Goal: Find contact information: Find contact information

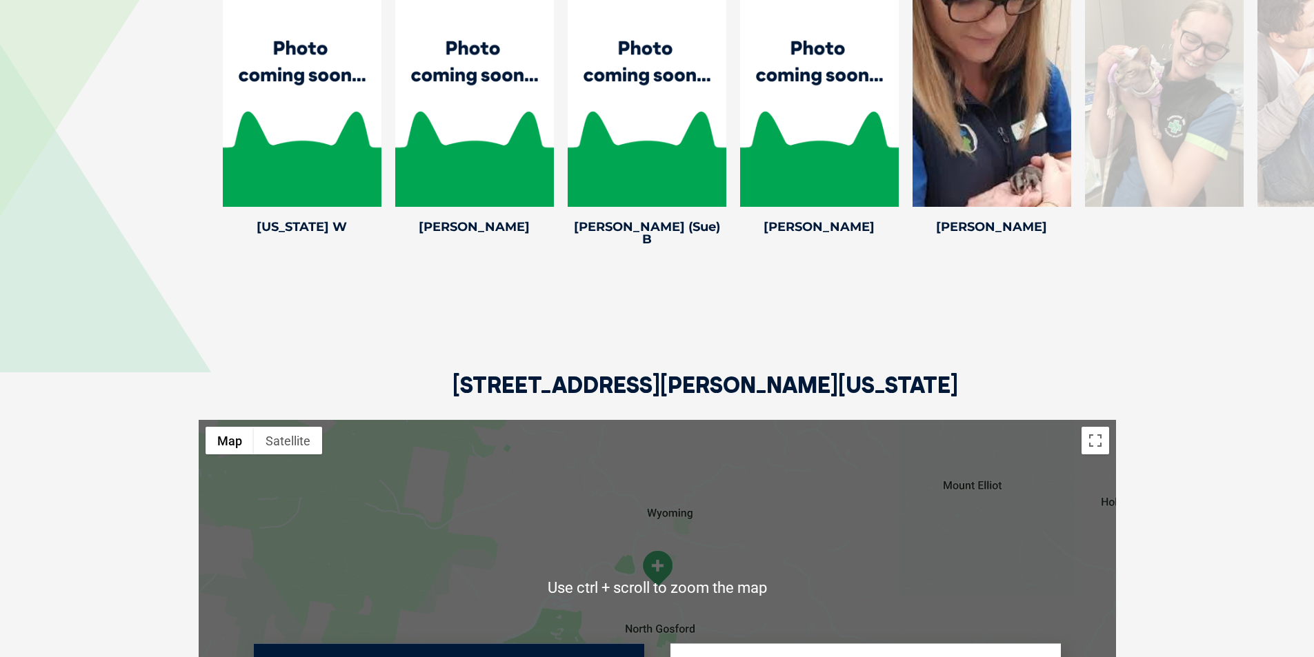
scroll to position [1928, 0]
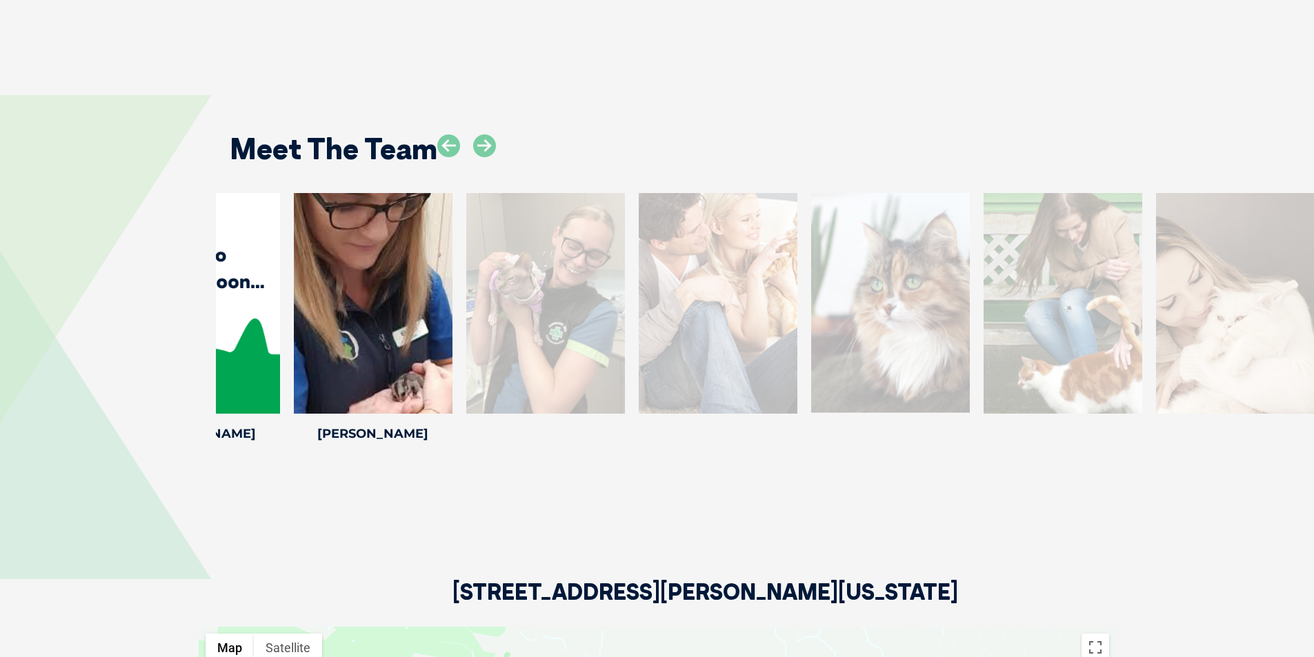
drag, startPoint x: 1214, startPoint y: 346, endPoint x: 558, endPoint y: 351, distance: 656.0
click at [558, 351] on div at bounding box center [545, 303] width 159 height 221
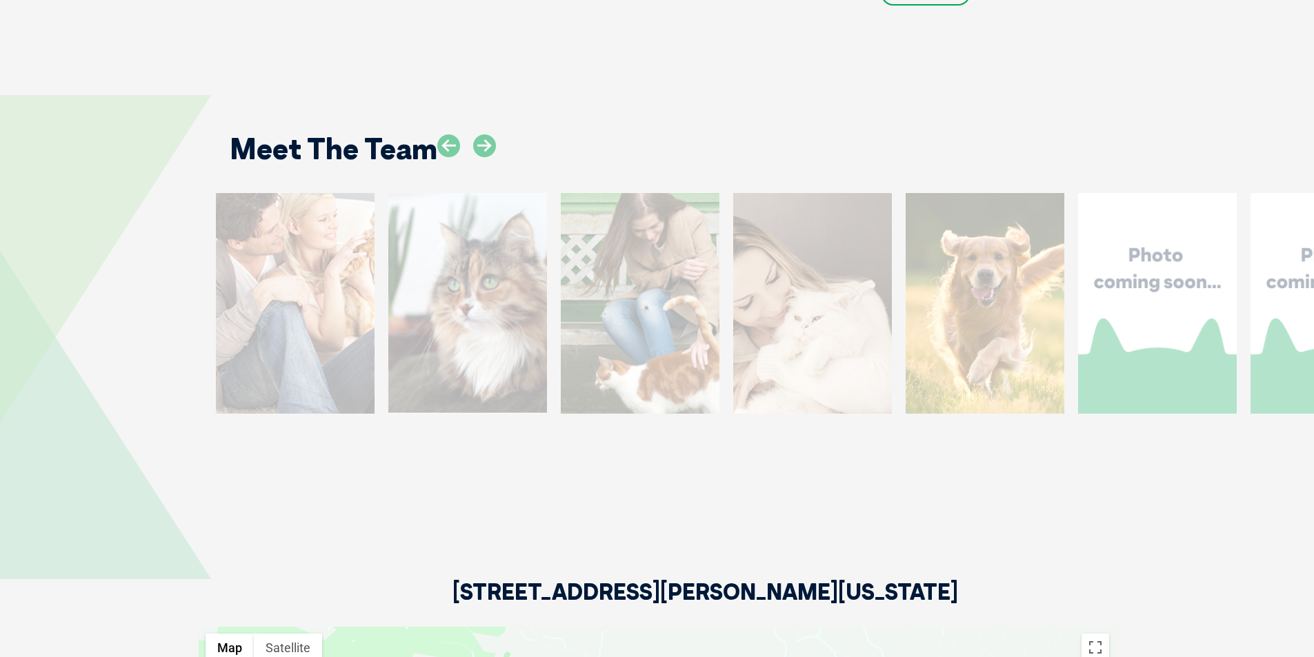
drag, startPoint x: 1217, startPoint y: 326, endPoint x: 207, endPoint y: 360, distance: 1010.4
click at [213, 359] on div "Dr [PERSON_NAME] Dr [PERSON_NAME] Associate Veterinarian Dr [PERSON_NAME] Dr [P…" at bounding box center [657, 326] width 1314 height 266
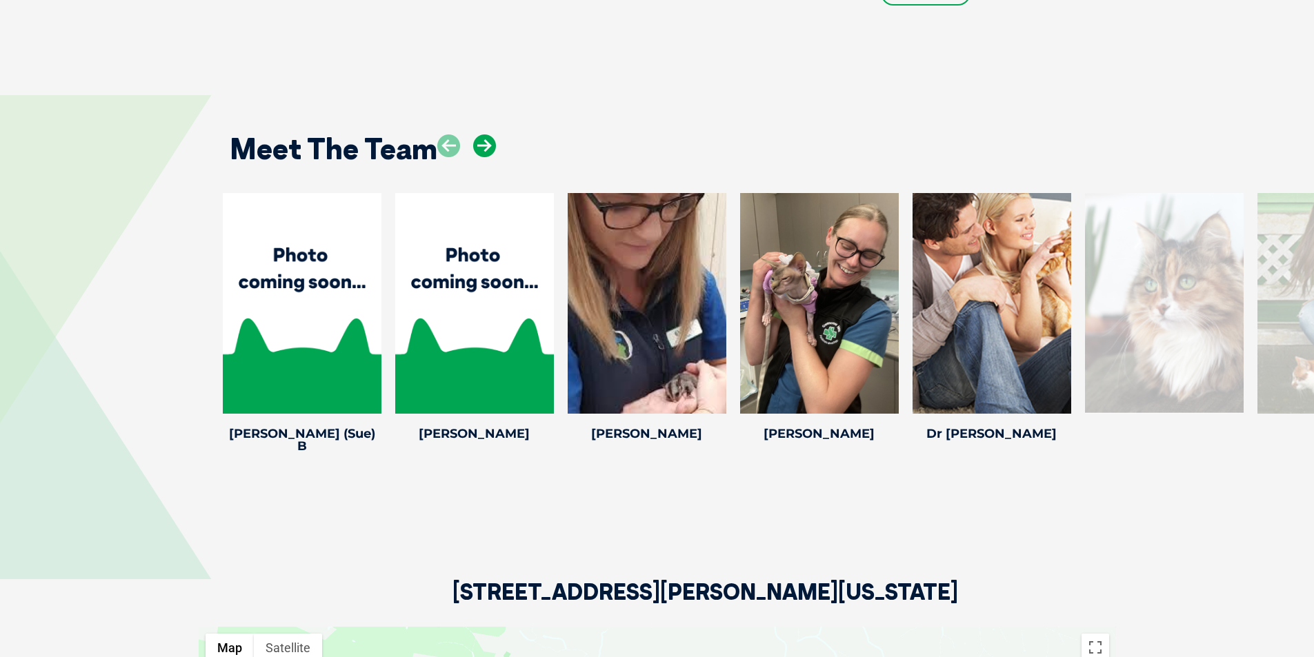
click at [484, 152] on icon at bounding box center [484, 146] width 23 height 23
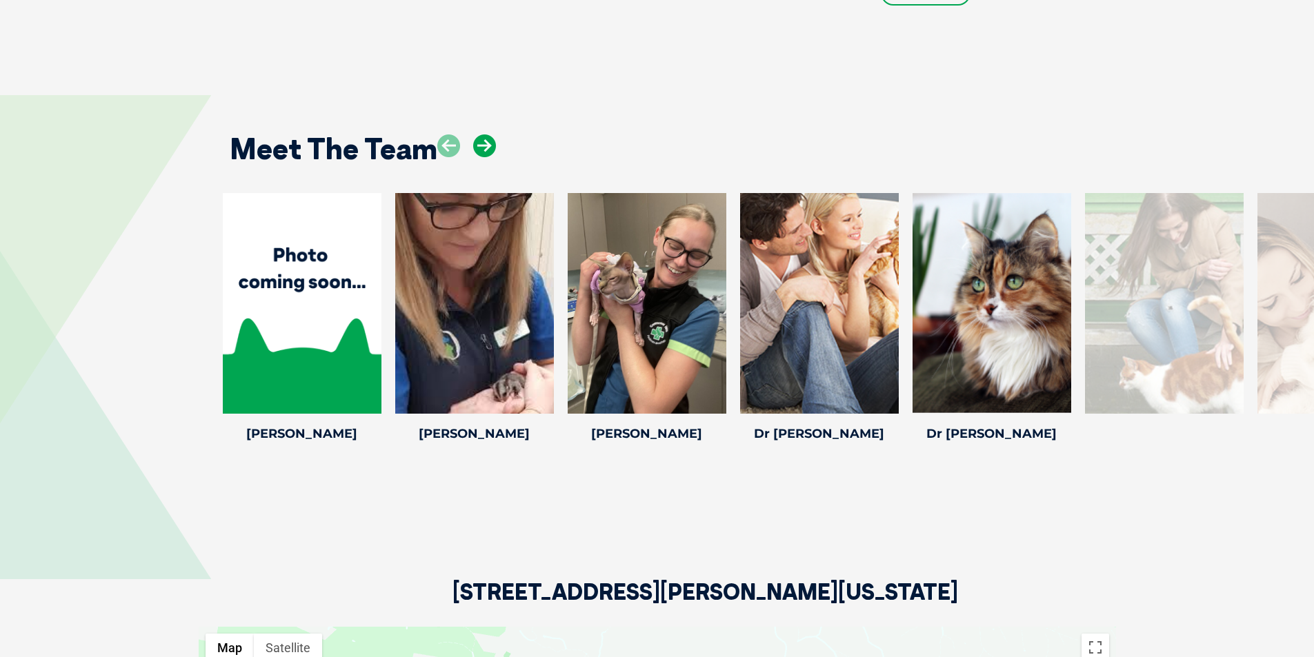
click at [484, 152] on icon at bounding box center [484, 146] width 23 height 23
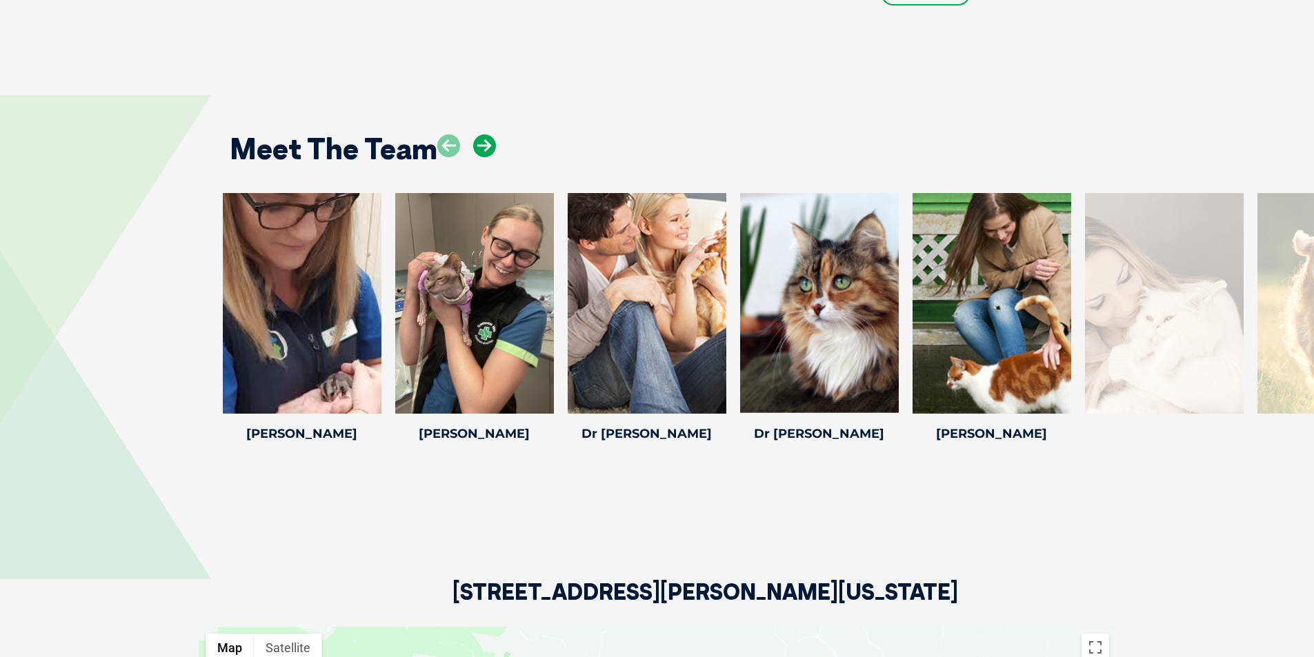
click at [484, 152] on icon at bounding box center [484, 146] width 23 height 23
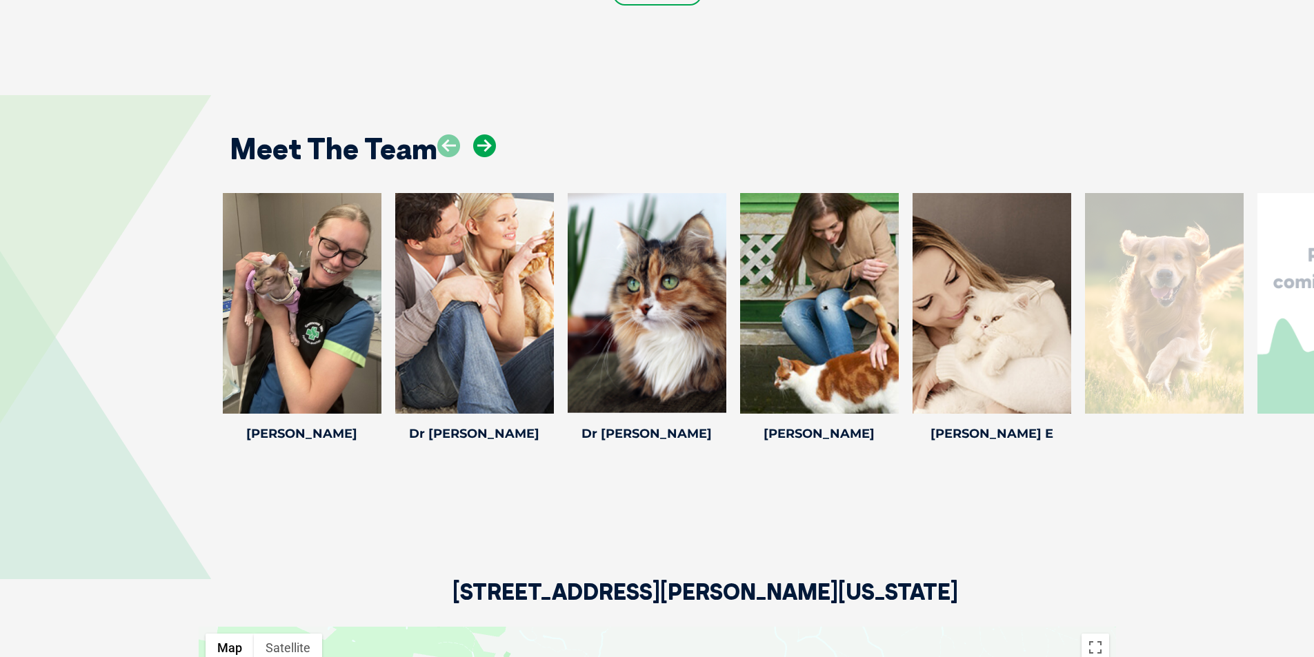
click at [484, 152] on icon at bounding box center [484, 146] width 23 height 23
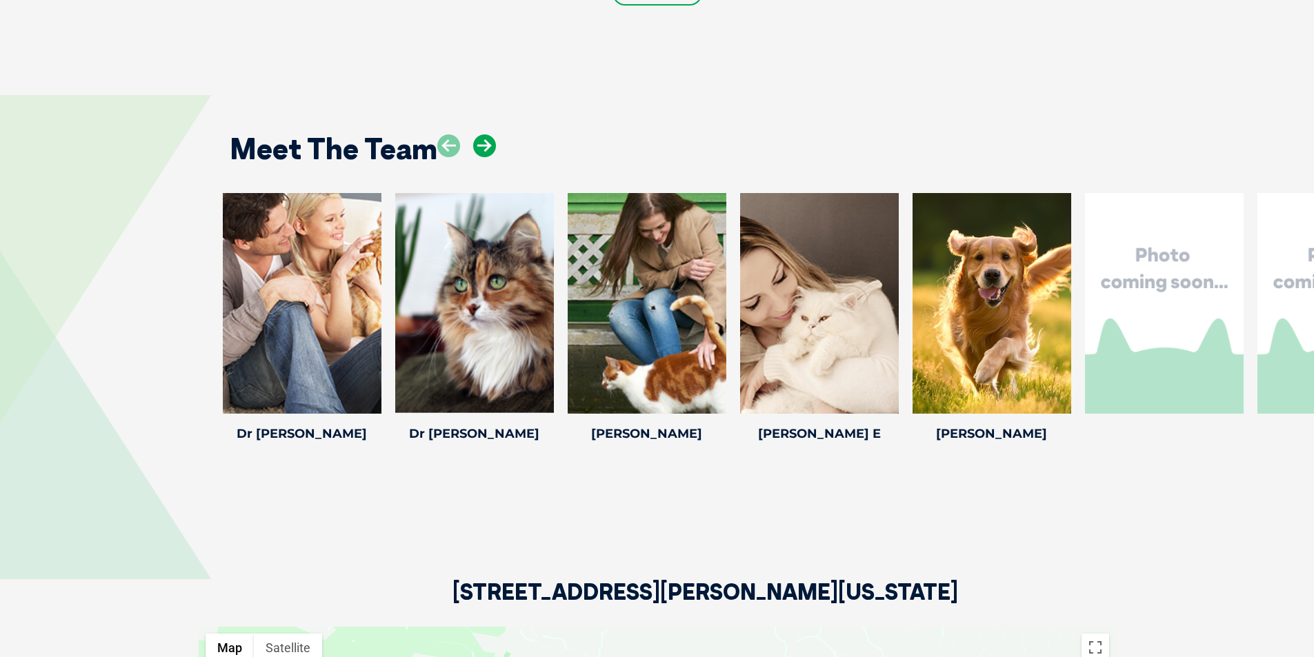
click at [484, 152] on icon at bounding box center [484, 146] width 23 height 23
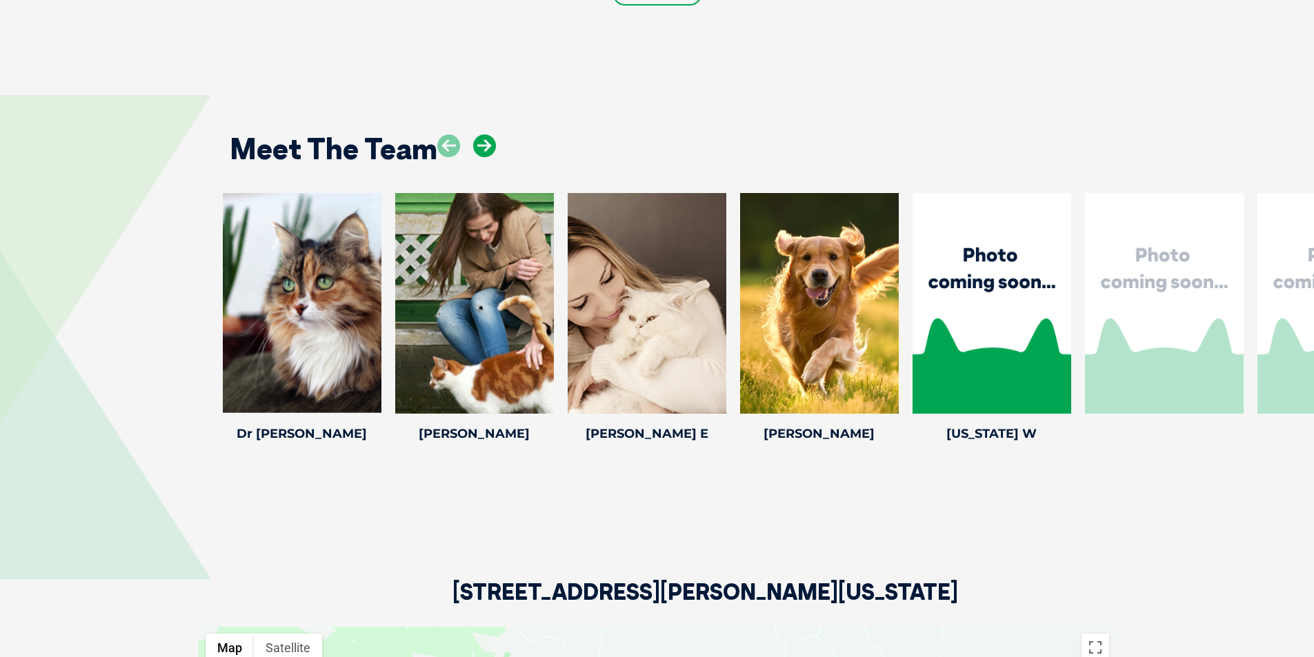
click at [484, 152] on icon at bounding box center [484, 146] width 23 height 23
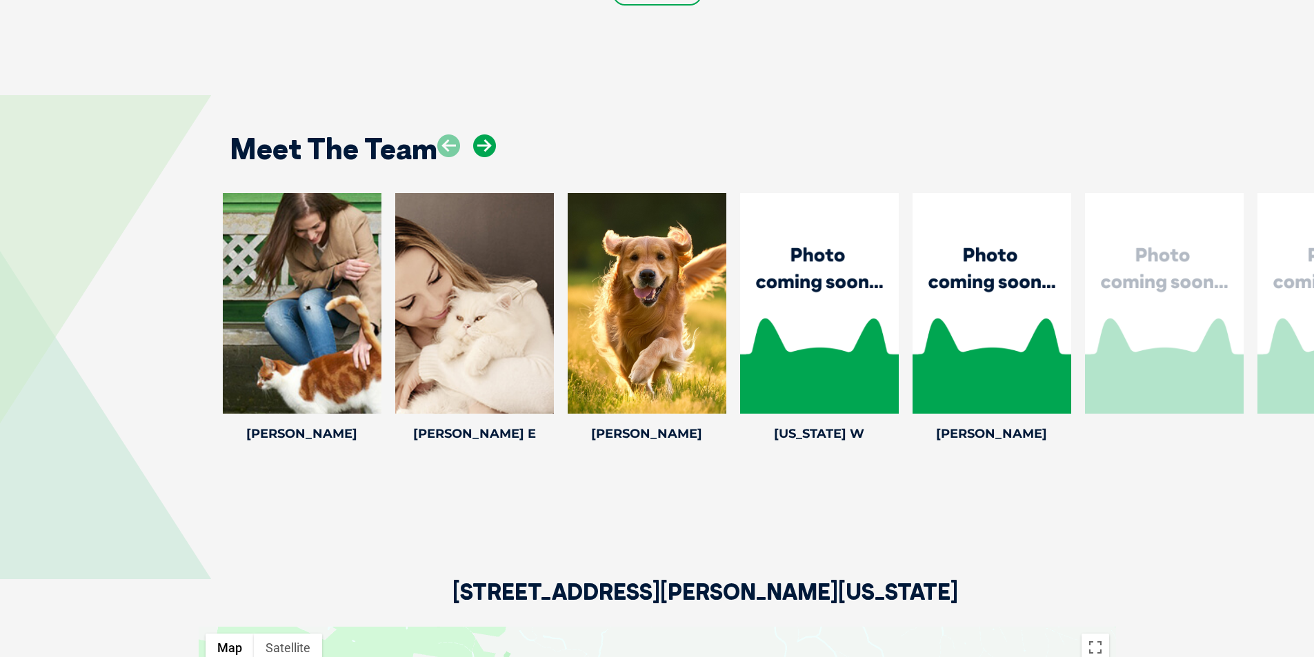
click at [484, 152] on icon at bounding box center [484, 146] width 23 height 23
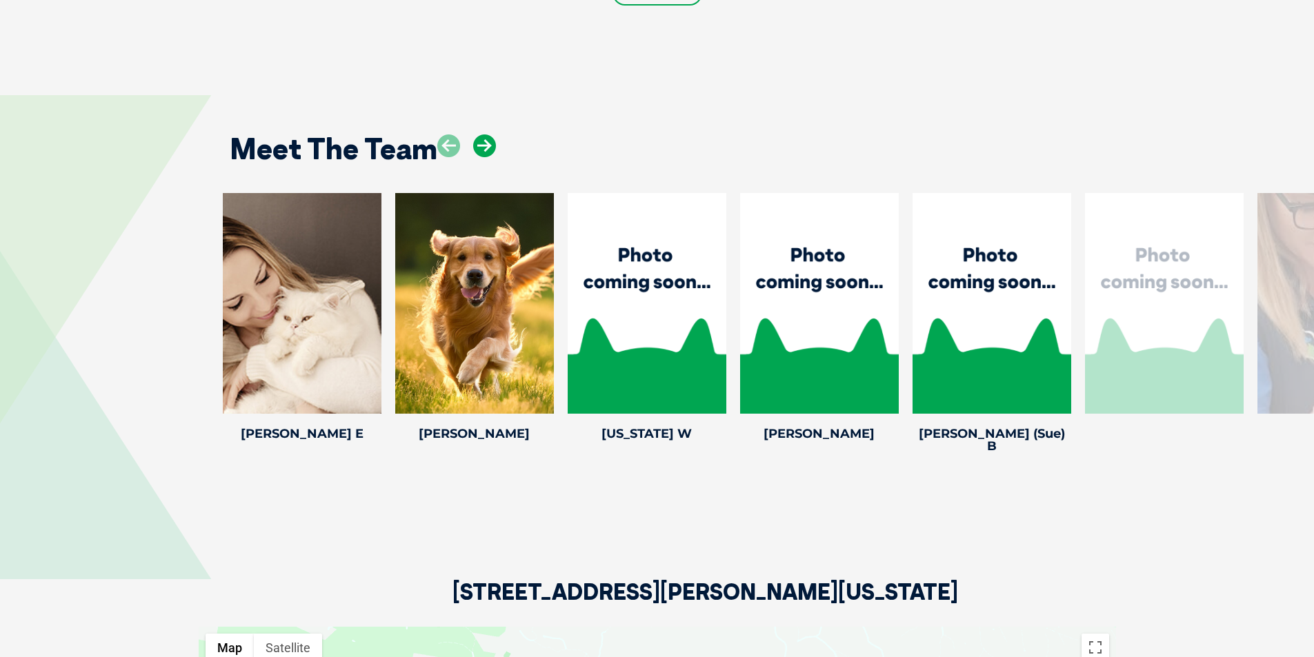
click at [484, 152] on icon at bounding box center [484, 146] width 23 height 23
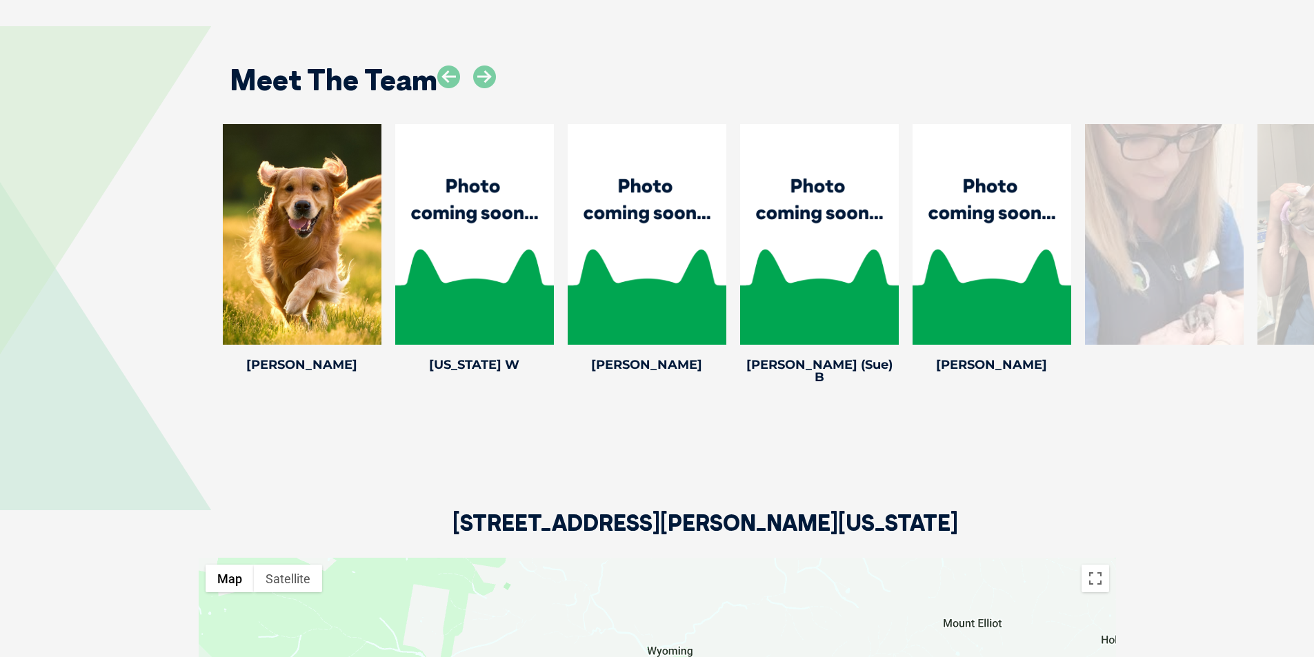
scroll to position [2204, 0]
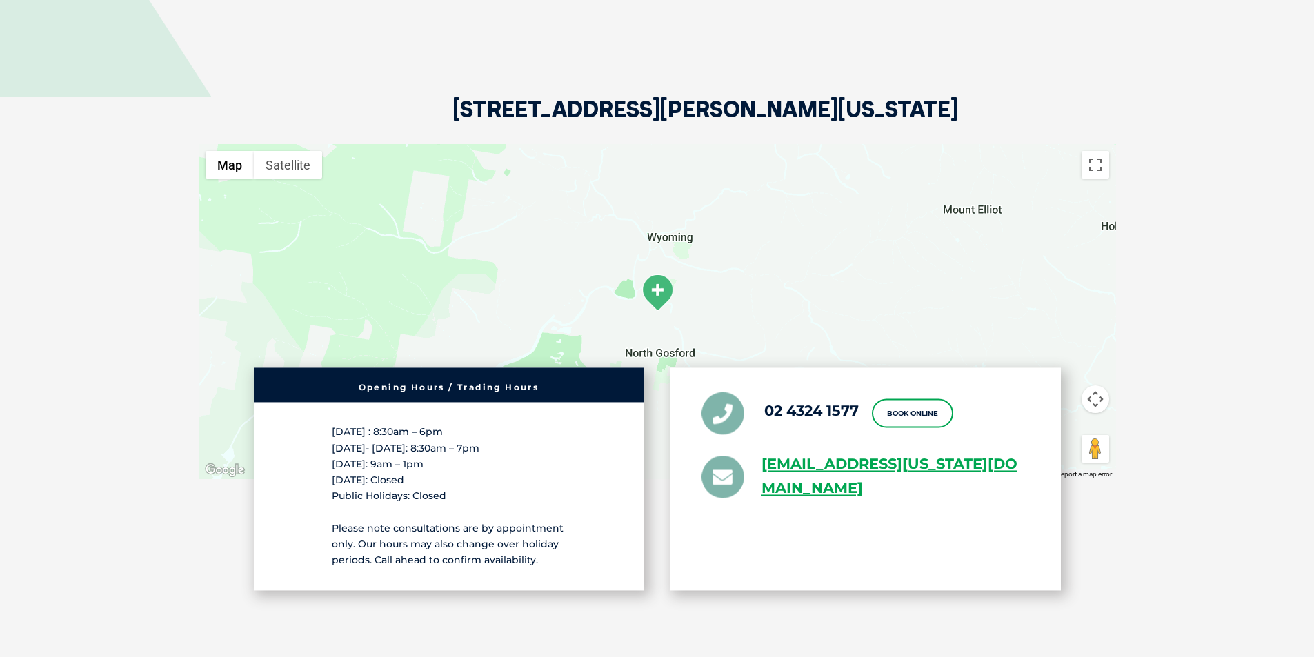
scroll to position [2480, 0]
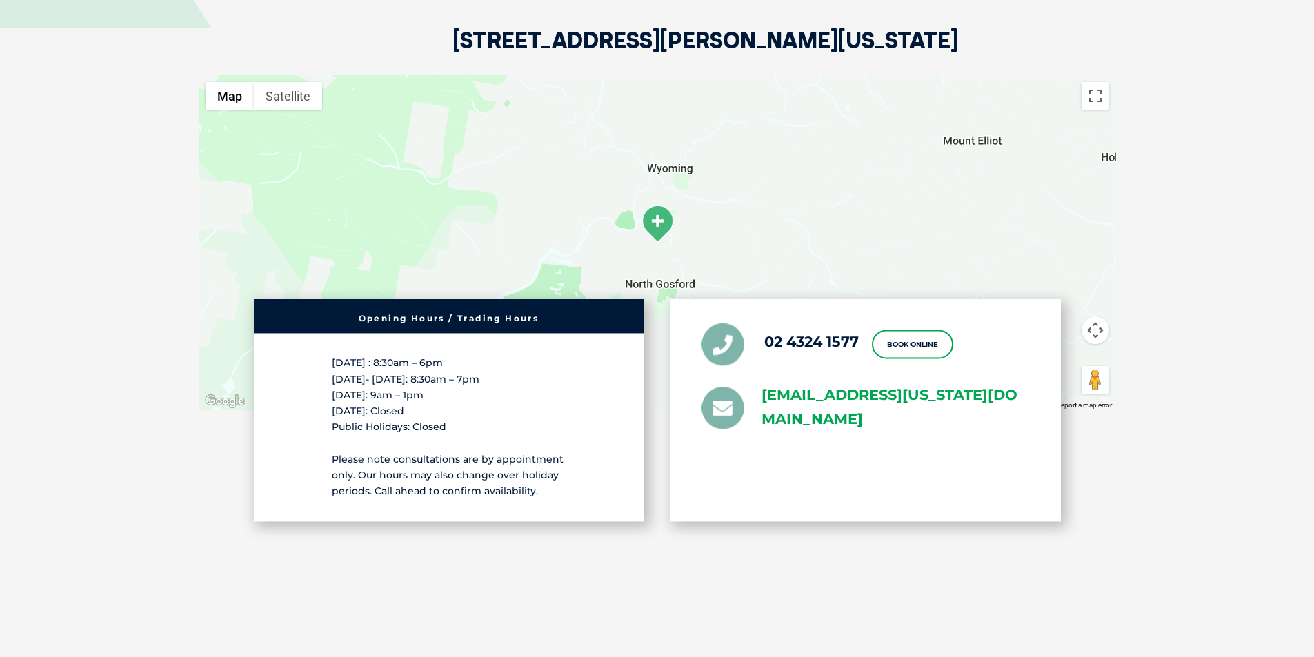
drag, startPoint x: 754, startPoint y: 378, endPoint x: 855, endPoint y: 416, distance: 108.3
click at [855, 416] on li "[EMAIL_ADDRESS][US_STATE][DOMAIN_NAME]" at bounding box center [865, 408] width 328 height 48
copy link "[EMAIL_ADDRESS][US_STATE][DOMAIN_NAME]"
click at [806, 333] on link "02 4324 1577" at bounding box center [811, 341] width 94 height 17
click at [778, 323] on li "02 4324 1577" at bounding box center [779, 344] width 157 height 43
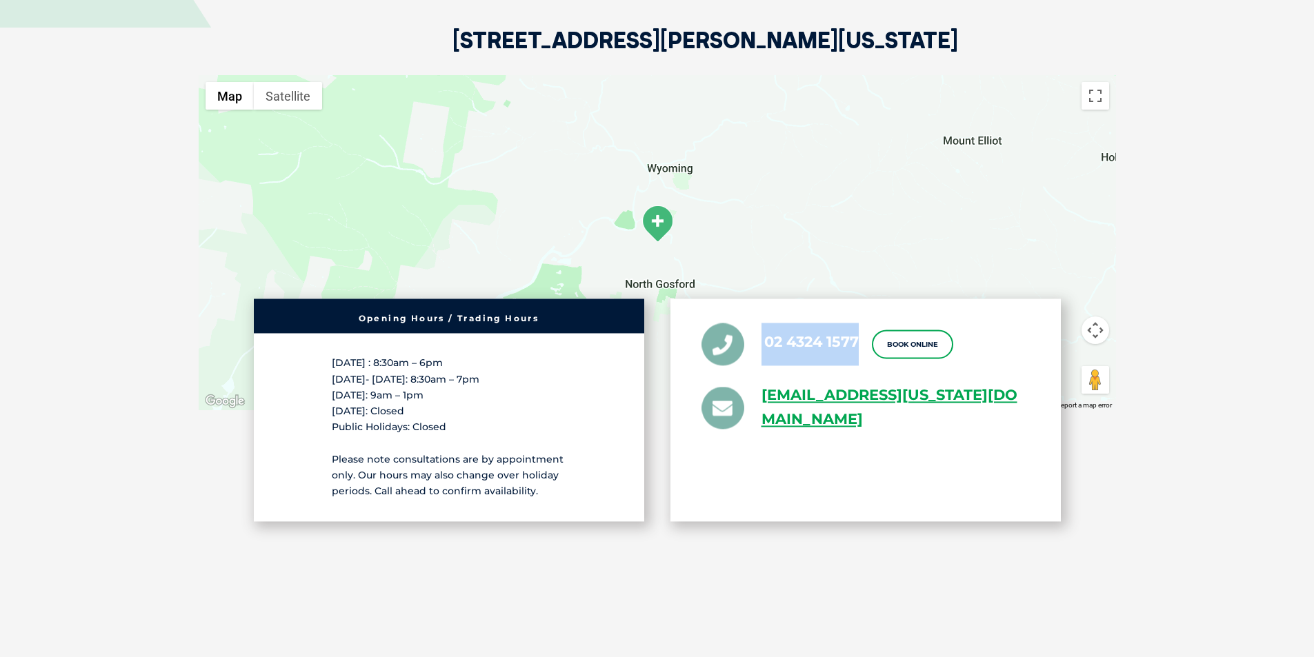
drag, startPoint x: 761, startPoint y: 330, endPoint x: 857, endPoint y: 335, distance: 96.7
click at [857, 335] on li "02 4324 1577" at bounding box center [779, 344] width 157 height 43
copy li "02 4324 1577"
